Goal: Navigation & Orientation: Find specific page/section

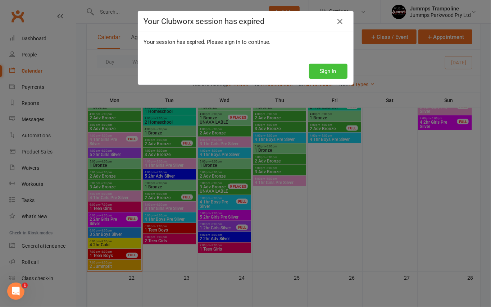
click at [323, 74] on button "Sign In" at bounding box center [328, 71] width 38 height 15
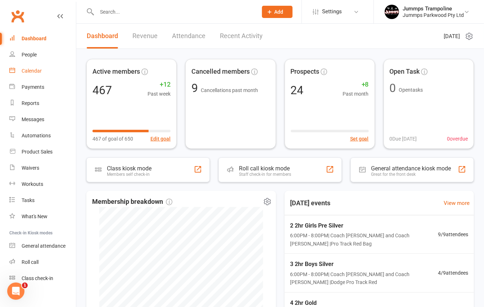
click at [38, 71] on div "Calendar" at bounding box center [32, 71] width 20 height 6
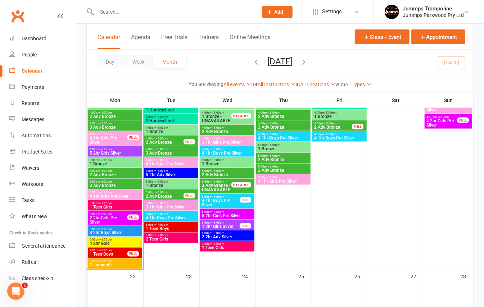
scroll to position [521, 0]
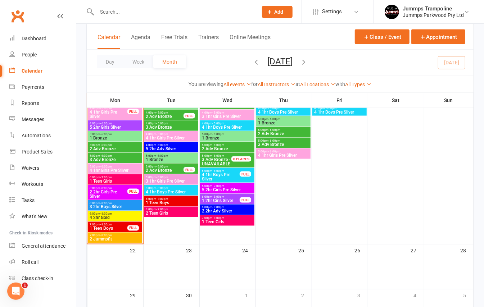
click at [112, 241] on span "2 Jummpfit" at bounding box center [114, 239] width 51 height 4
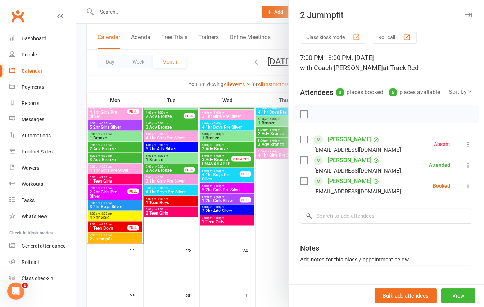
click at [123, 216] on div at bounding box center [280, 153] width 408 height 307
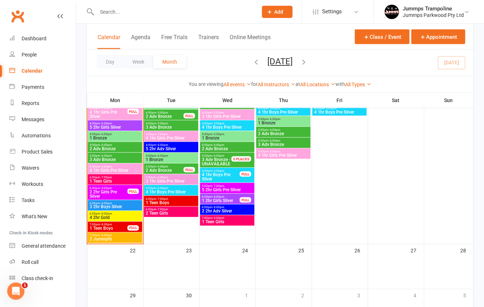
click at [111, 219] on span "4 2hr Gold" at bounding box center [114, 218] width 51 height 4
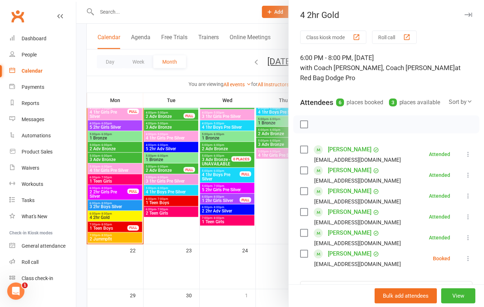
click at [117, 242] on div at bounding box center [280, 153] width 408 height 307
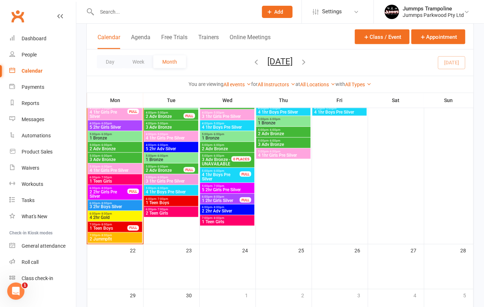
click at [128, 238] on span "2 Jummpfit" at bounding box center [114, 239] width 51 height 4
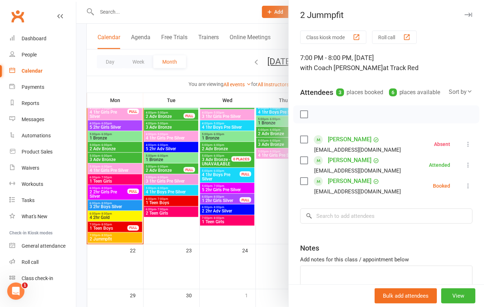
click at [124, 211] on div at bounding box center [280, 153] width 408 height 307
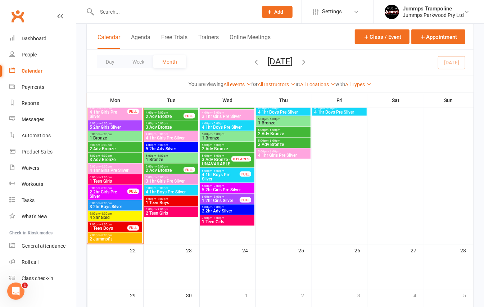
click at [136, 205] on span "3 2hr Boys Silver" at bounding box center [114, 207] width 51 height 4
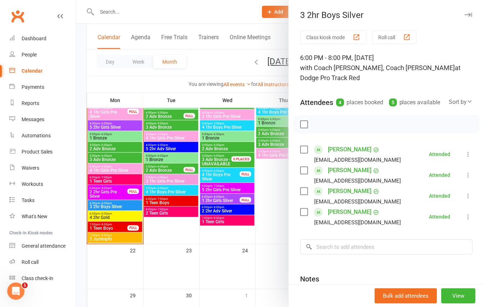
click at [122, 193] on div at bounding box center [280, 153] width 408 height 307
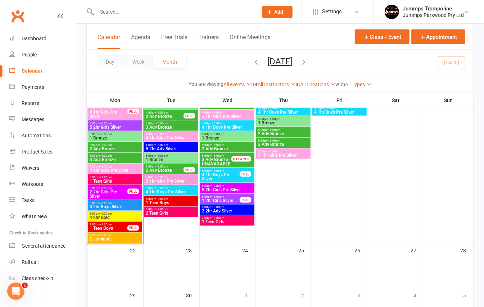
click at [116, 227] on span "1 Teen Boys" at bounding box center [108, 229] width 38 height 4
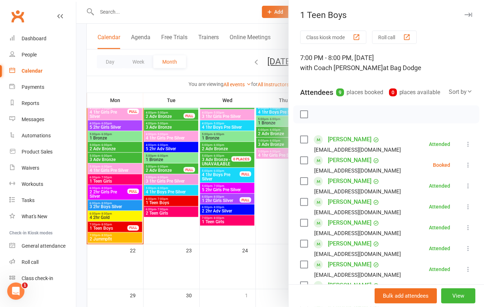
click at [115, 212] on div at bounding box center [280, 153] width 408 height 307
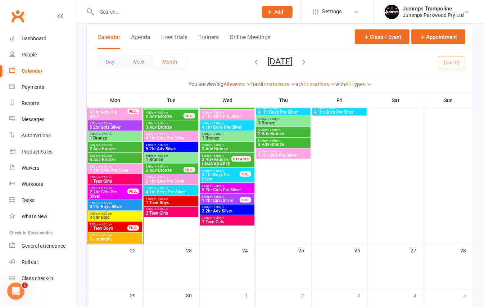
click at [124, 218] on span "4 2hr Gold" at bounding box center [114, 218] width 51 height 4
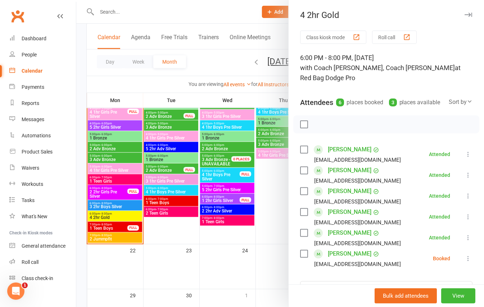
click at [121, 208] on div at bounding box center [280, 153] width 408 height 307
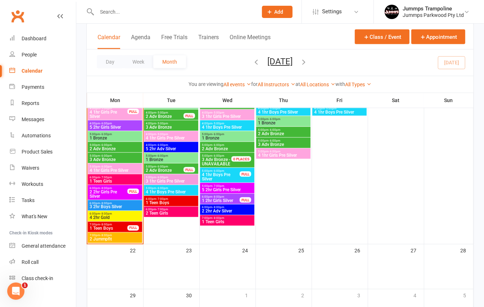
click at [124, 206] on span "3 2hr Boys Silver" at bounding box center [114, 207] width 51 height 4
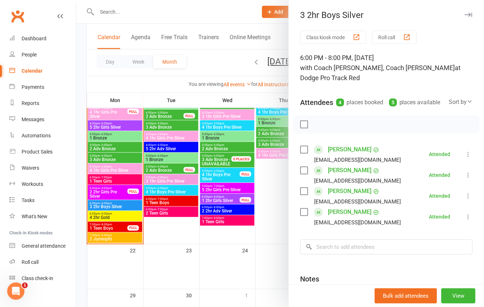
click at [120, 216] on div at bounding box center [280, 153] width 408 height 307
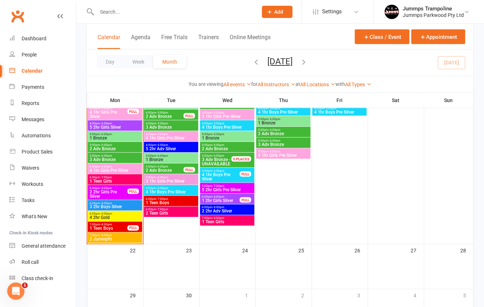
click at [126, 215] on span "6:00pm - 8:00pm" at bounding box center [114, 214] width 51 height 3
